Goal: Information Seeking & Learning: Learn about a topic

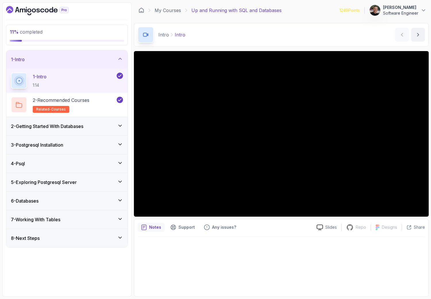
click at [83, 128] on h3 "2 - Getting Started With Databases" at bounding box center [47, 126] width 72 height 7
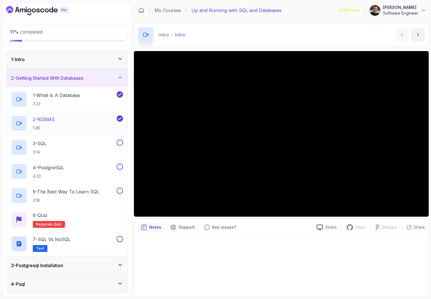
click at [80, 119] on div "2 - RDBMS 1:28" at bounding box center [63, 123] width 105 height 16
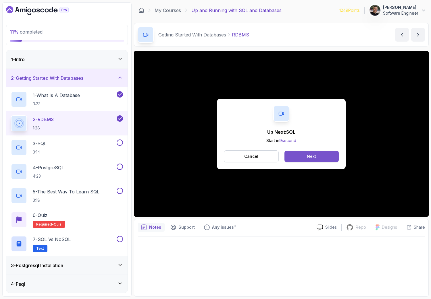
click at [317, 157] on button "Next" at bounding box center [311, 156] width 54 height 11
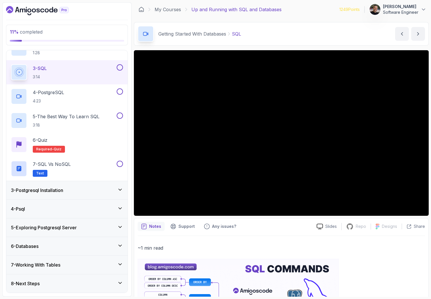
scroll to position [1, 0]
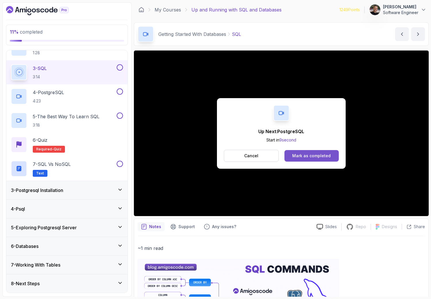
click at [296, 156] on div "Mark as completed" at bounding box center [311, 156] width 38 height 6
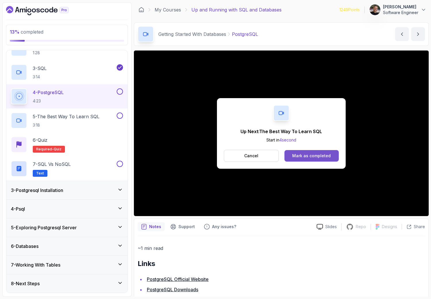
click at [300, 157] on div "Mark as completed" at bounding box center [311, 156] width 38 height 6
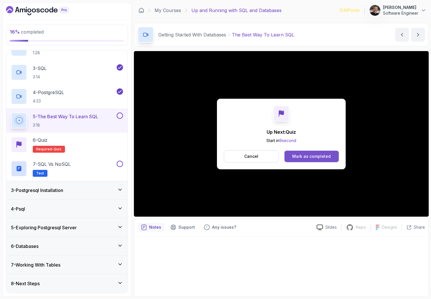
click at [324, 159] on button "Mark as completed" at bounding box center [311, 156] width 54 height 11
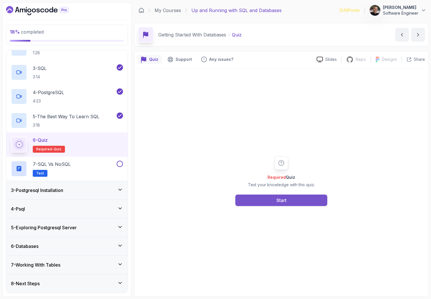
click at [282, 197] on div "Start" at bounding box center [281, 200] width 10 height 7
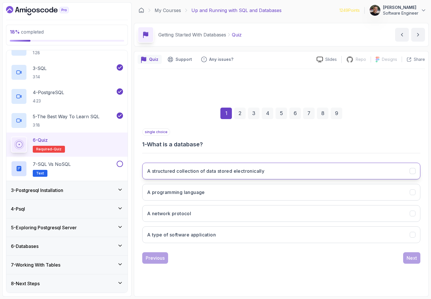
click at [225, 171] on h3 "A structured collection of data stored electronically" at bounding box center [205, 171] width 117 height 7
click at [415, 263] on button "Next" at bounding box center [411, 257] width 17 height 11
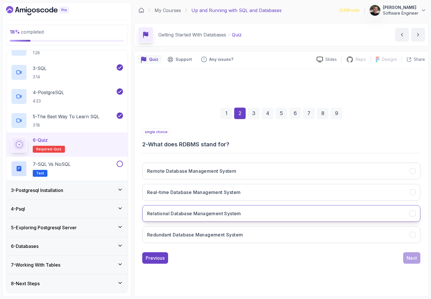
click at [361, 211] on button "Relational Database Management System" at bounding box center [281, 213] width 278 height 17
click at [412, 256] on div "Next" at bounding box center [411, 258] width 10 height 7
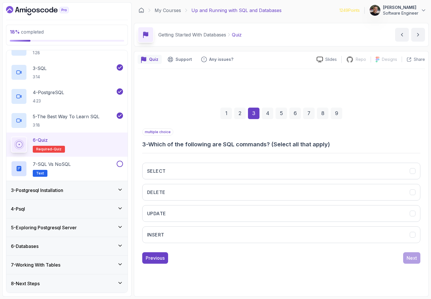
click at [292, 162] on div "SELECT DELETE UPDATE INSERT" at bounding box center [281, 203] width 278 height 90
click at [293, 165] on button "SELECT" at bounding box center [281, 171] width 278 height 17
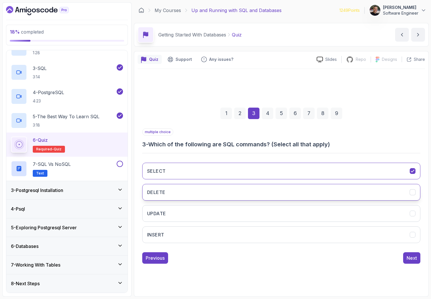
click at [296, 197] on button "DELETE" at bounding box center [281, 192] width 278 height 17
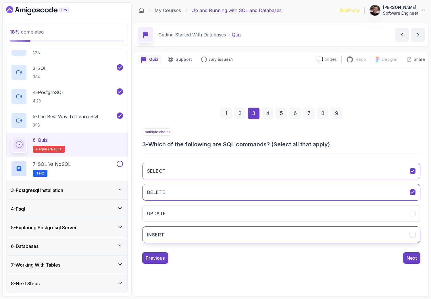
click at [288, 228] on button "INSERT" at bounding box center [281, 235] width 278 height 17
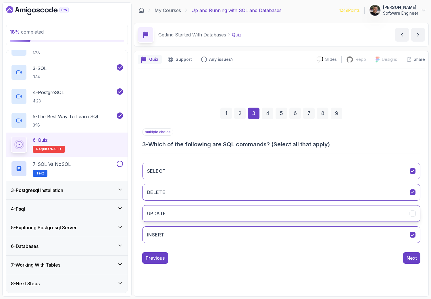
click at [292, 216] on button "UPDATE" at bounding box center [281, 213] width 278 height 17
click at [418, 261] on button "Next" at bounding box center [411, 257] width 17 height 11
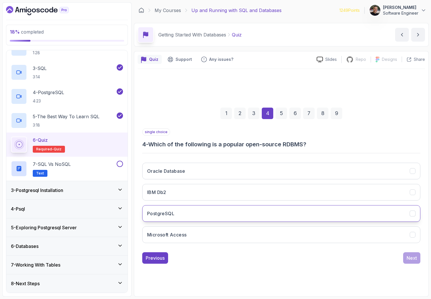
click at [302, 210] on button "PostgreSQL" at bounding box center [281, 213] width 278 height 17
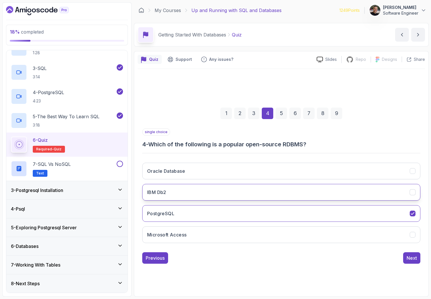
click at [308, 189] on button "IBM Db2" at bounding box center [281, 192] width 278 height 17
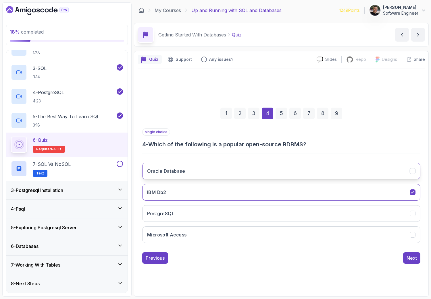
click at [312, 166] on button "Oracle Database" at bounding box center [281, 171] width 278 height 17
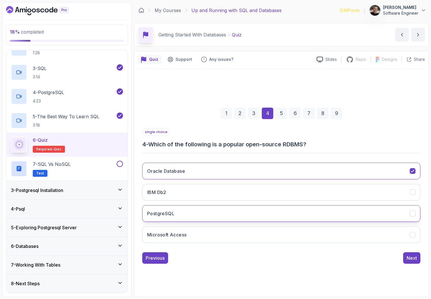
click at [220, 218] on button "PostgreSQL" at bounding box center [281, 213] width 278 height 17
click at [407, 259] on div "Next" at bounding box center [411, 258] width 10 height 7
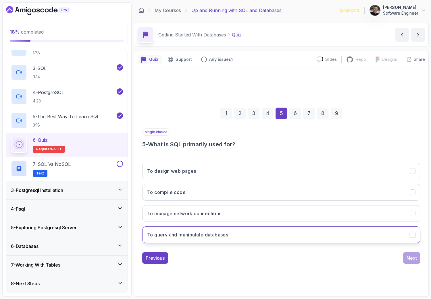
click at [322, 235] on button "To query and manipulate databases" at bounding box center [281, 235] width 278 height 17
click at [408, 256] on div "Next" at bounding box center [411, 258] width 10 height 7
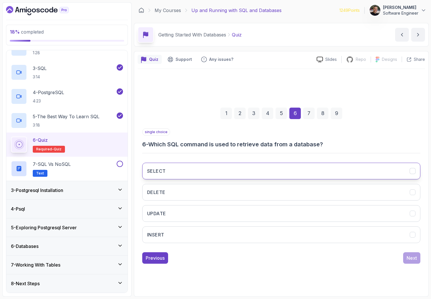
click at [255, 169] on button "SELECT" at bounding box center [281, 171] width 278 height 17
click at [405, 258] on button "Next" at bounding box center [411, 257] width 17 height 11
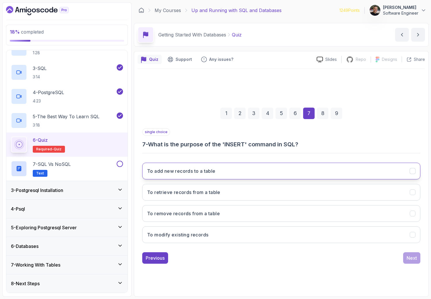
click at [332, 171] on button "To add new records to a table" at bounding box center [281, 171] width 278 height 17
click at [410, 260] on div "Next" at bounding box center [411, 258] width 10 height 7
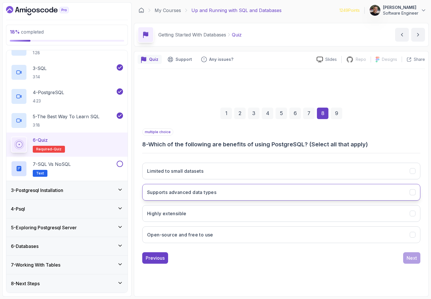
click at [236, 194] on button "Supports advanced data types" at bounding box center [281, 192] width 278 height 17
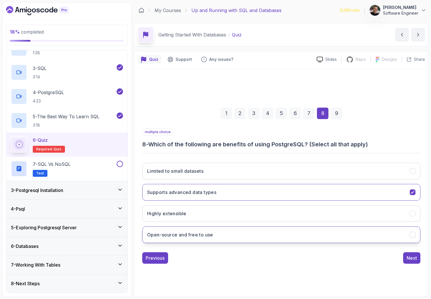
click at [256, 233] on button "Open-source and free to use" at bounding box center [281, 235] width 278 height 17
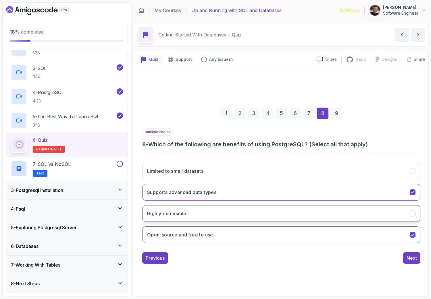
click at [267, 212] on button "Highly extensible" at bounding box center [281, 213] width 278 height 17
click at [415, 259] on div "Next" at bounding box center [411, 258] width 10 height 7
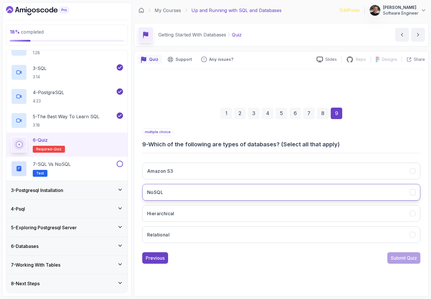
click at [263, 197] on button "NoSQL" at bounding box center [281, 192] width 278 height 17
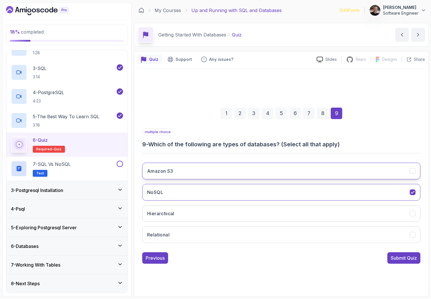
click at [279, 173] on button "Amazon S3" at bounding box center [281, 171] width 278 height 17
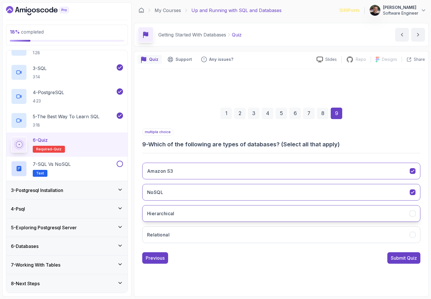
click at [267, 214] on button "Hierarchical" at bounding box center [281, 213] width 278 height 17
click at [272, 243] on button "Relational" at bounding box center [281, 235] width 278 height 17
click at [397, 260] on div "Submit Quiz" at bounding box center [403, 258] width 26 height 7
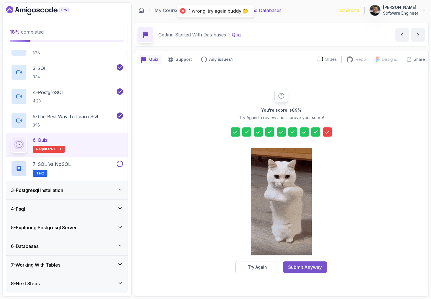
click at [301, 268] on div "Submit Anyway" at bounding box center [305, 267] width 34 height 7
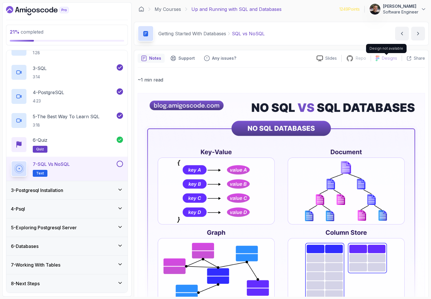
scroll to position [1, 0]
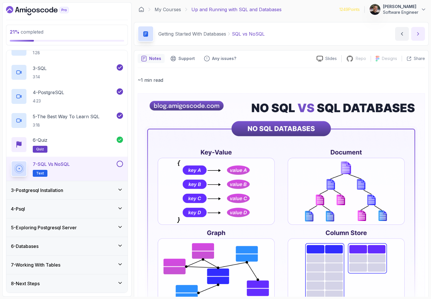
click at [419, 32] on icon "next content" at bounding box center [418, 34] width 6 height 6
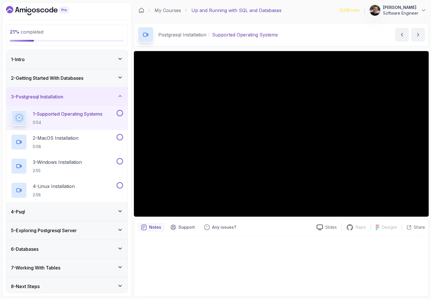
click at [114, 81] on div "2 - Getting Started With Databases" at bounding box center [67, 78] width 112 height 7
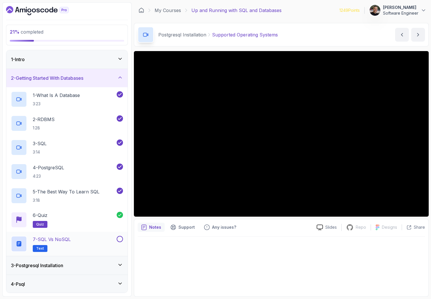
scroll to position [0, 0]
click at [68, 237] on p "7 - SQL vs NoSQL" at bounding box center [52, 239] width 38 height 7
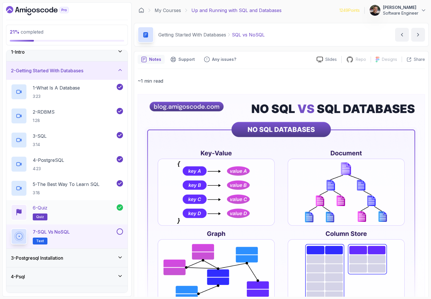
scroll to position [9, 0]
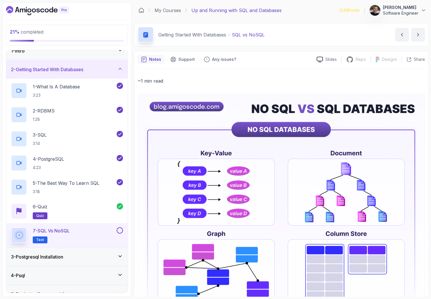
click at [118, 232] on button at bounding box center [120, 230] width 6 height 6
click at [244, 38] on p "SQL vs NoSQL" at bounding box center [248, 34] width 33 height 7
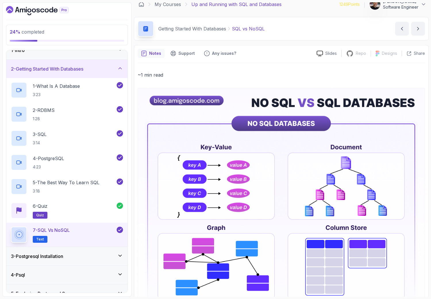
scroll to position [10, 0]
click at [16, 237] on icon at bounding box center [19, 234] width 7 height 7
click at [38, 237] on span "Text" at bounding box center [40, 238] width 8 height 5
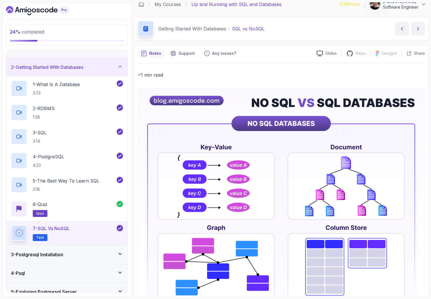
scroll to position [11, 0]
click at [36, 251] on h3 "3 - Postgresql Installation" at bounding box center [37, 254] width 52 height 7
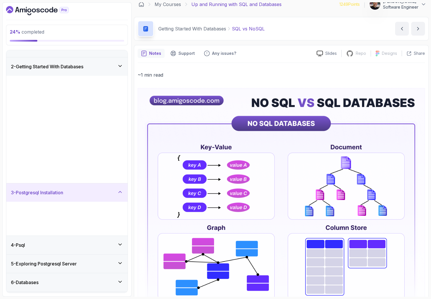
scroll to position [0, 0]
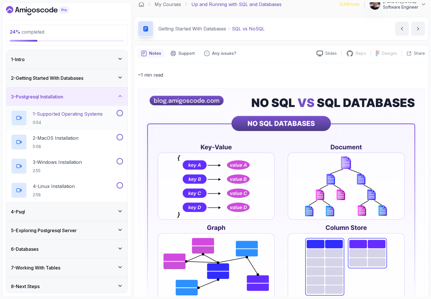
click at [82, 118] on h2 "1 - Supported Operating Systems 0:54" at bounding box center [68, 118] width 70 height 15
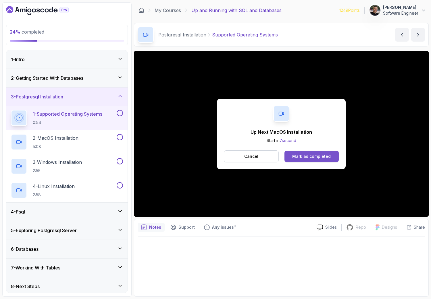
click at [321, 157] on div "Mark as completed" at bounding box center [311, 157] width 38 height 6
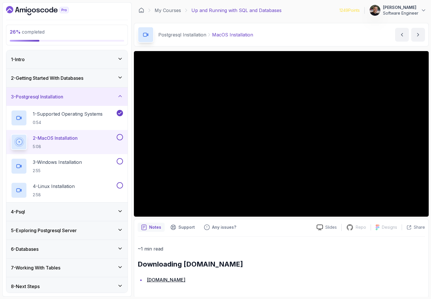
click at [119, 214] on div "4 - Psql" at bounding box center [67, 211] width 112 height 7
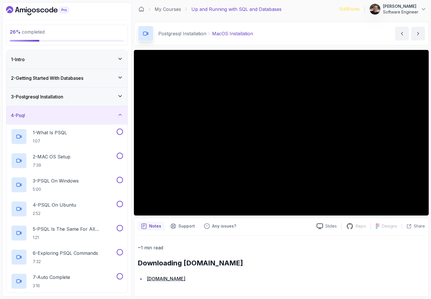
click at [120, 96] on icon at bounding box center [120, 96] width 6 height 6
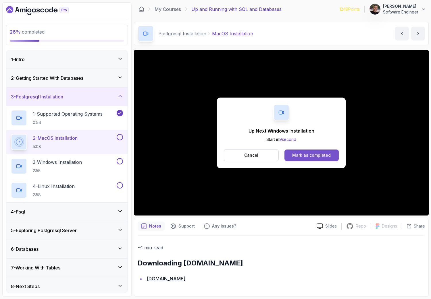
click at [326, 155] on div "Mark as completed" at bounding box center [311, 155] width 38 height 6
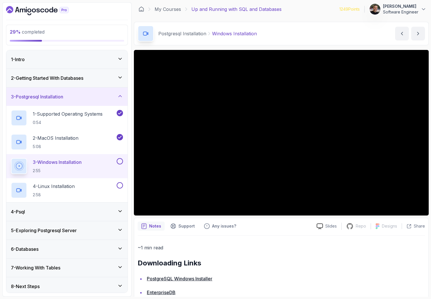
click at [119, 162] on button at bounding box center [120, 161] width 6 height 6
click at [121, 184] on button at bounding box center [120, 185] width 6 height 6
click at [63, 96] on h3 "3 - Postgresql Installation" at bounding box center [37, 96] width 52 height 7
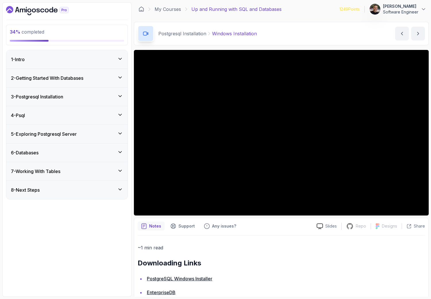
click at [67, 114] on div "4 - Psql" at bounding box center [67, 115] width 112 height 7
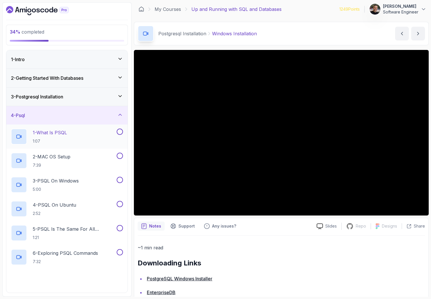
click at [66, 135] on p "1 - What Is PSQL" at bounding box center [50, 132] width 34 height 7
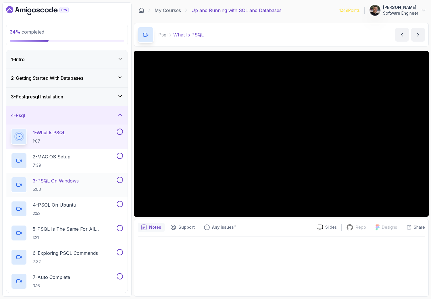
click at [119, 181] on button at bounding box center [120, 180] width 6 height 6
click at [120, 206] on button at bounding box center [120, 204] width 6 height 6
click at [120, 133] on button at bounding box center [120, 132] width 6 height 6
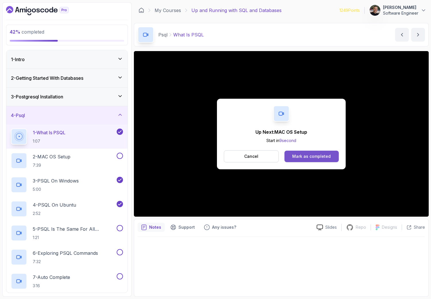
click at [326, 160] on button "Mark as completed" at bounding box center [311, 156] width 54 height 11
